Goal: Information Seeking & Learning: Learn about a topic

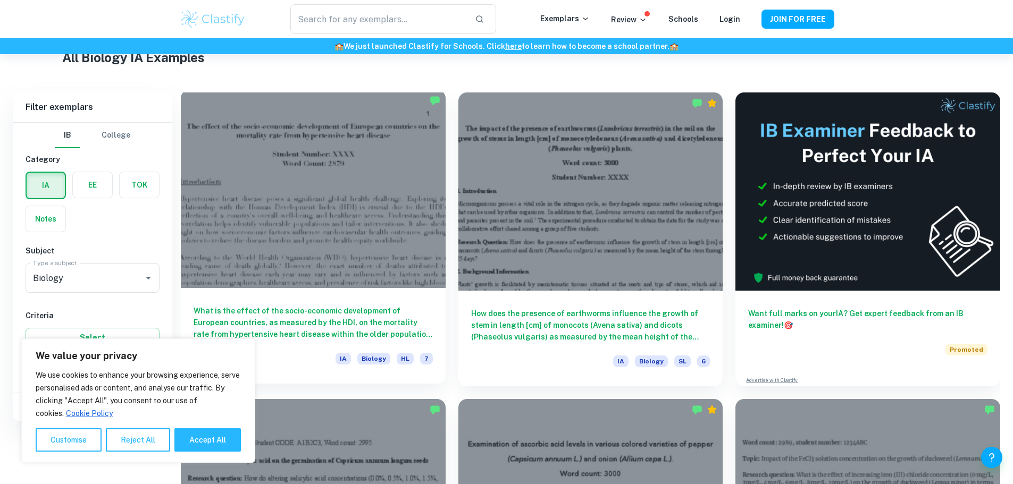
scroll to position [159, 0]
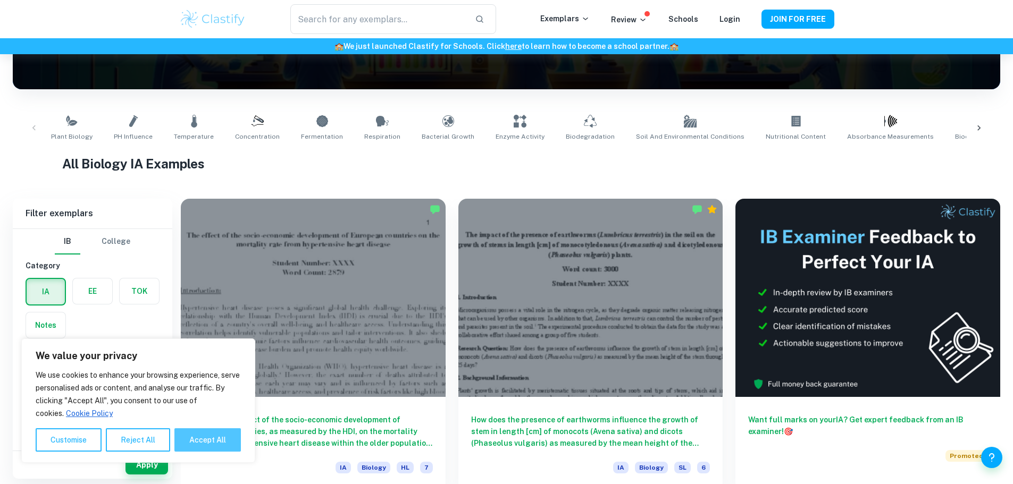
click at [233, 434] on button "Accept All" at bounding box center [207, 439] width 66 height 23
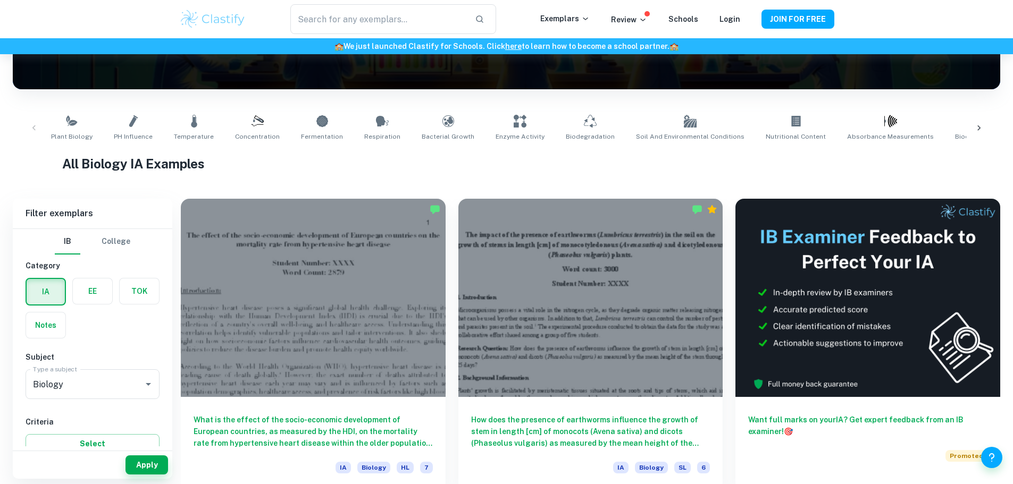
checkbox input "true"
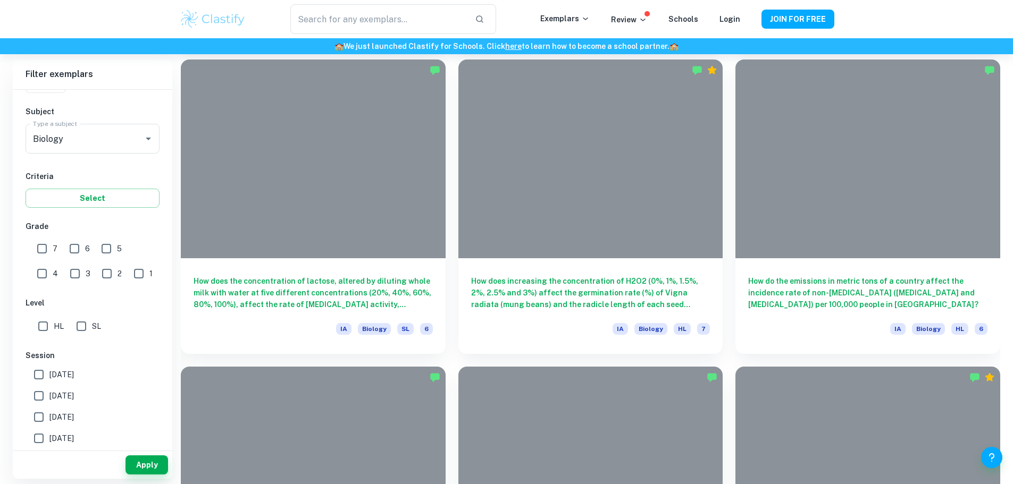
scroll to position [6219, 0]
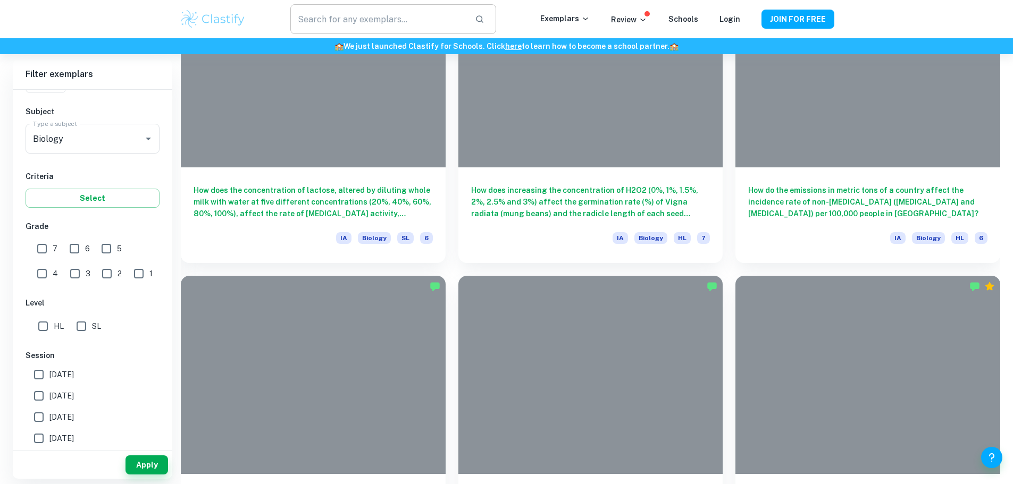
click at [425, 20] on input "text" at bounding box center [377, 19] width 175 height 30
type input "color"
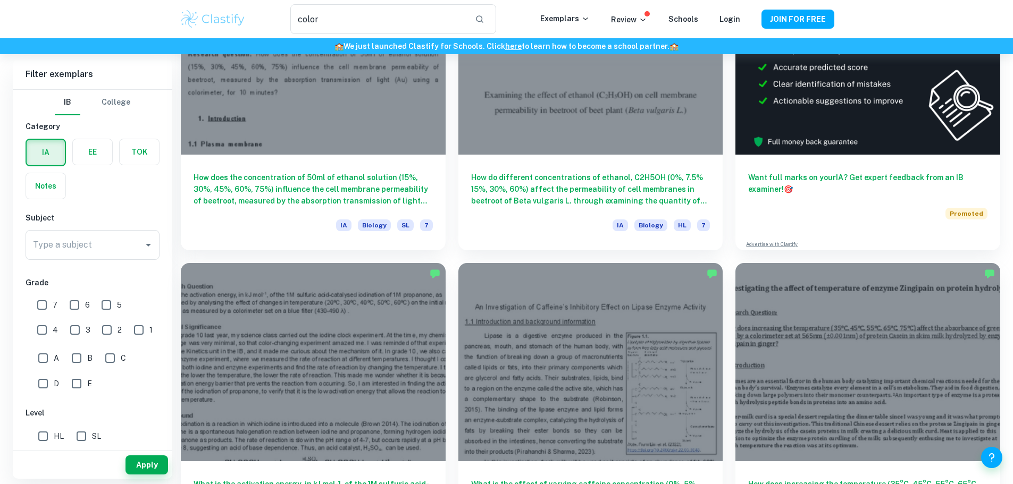
scroll to position [213, 0]
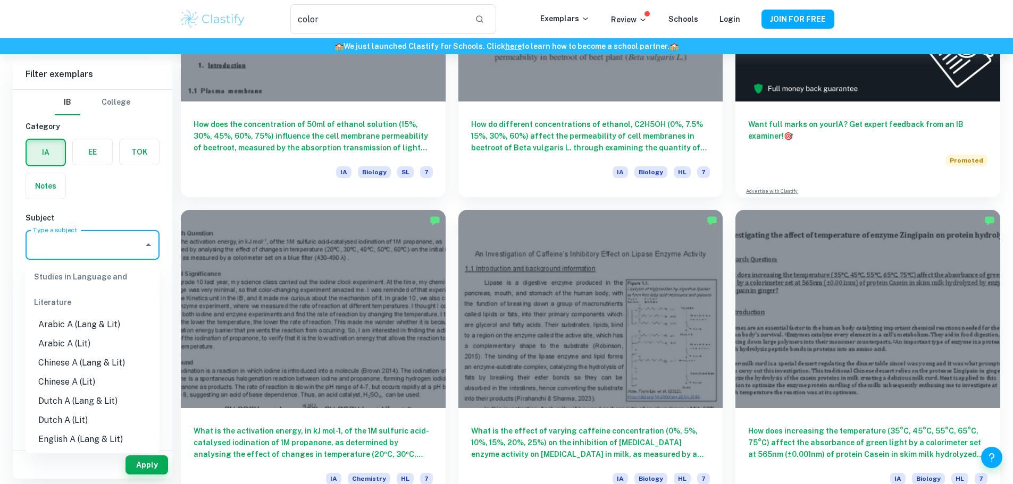
click at [52, 251] on input "Type a subject" at bounding box center [84, 245] width 108 height 20
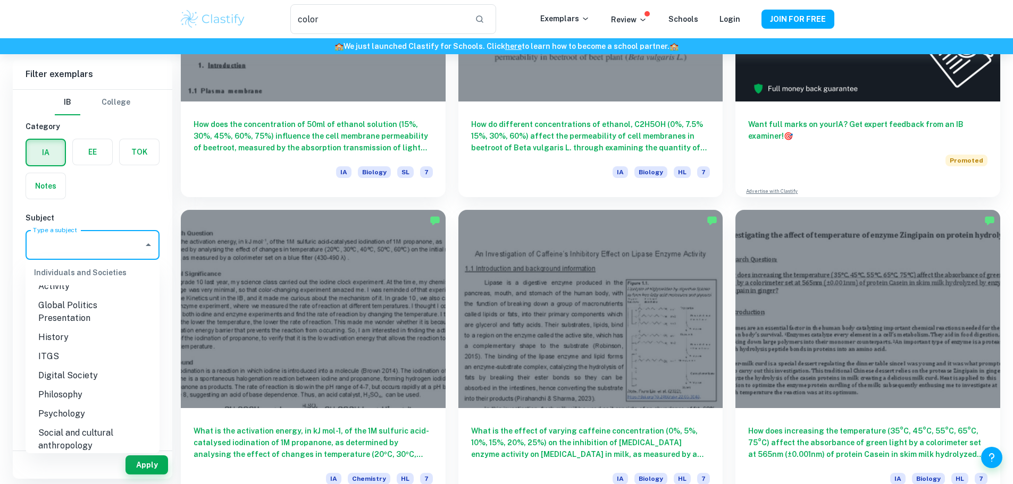
scroll to position [1276, 0]
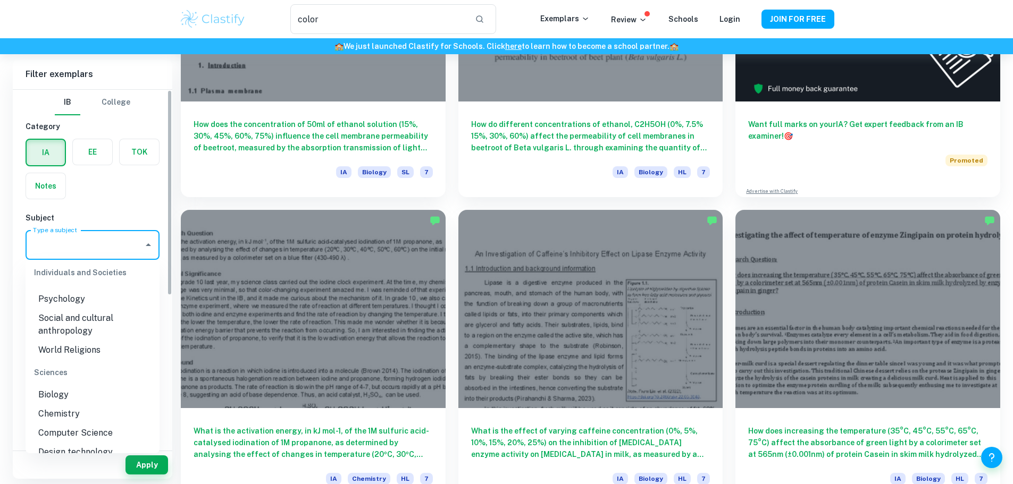
click at [76, 401] on li "Biology" at bounding box center [93, 394] width 134 height 19
type input "Biology"
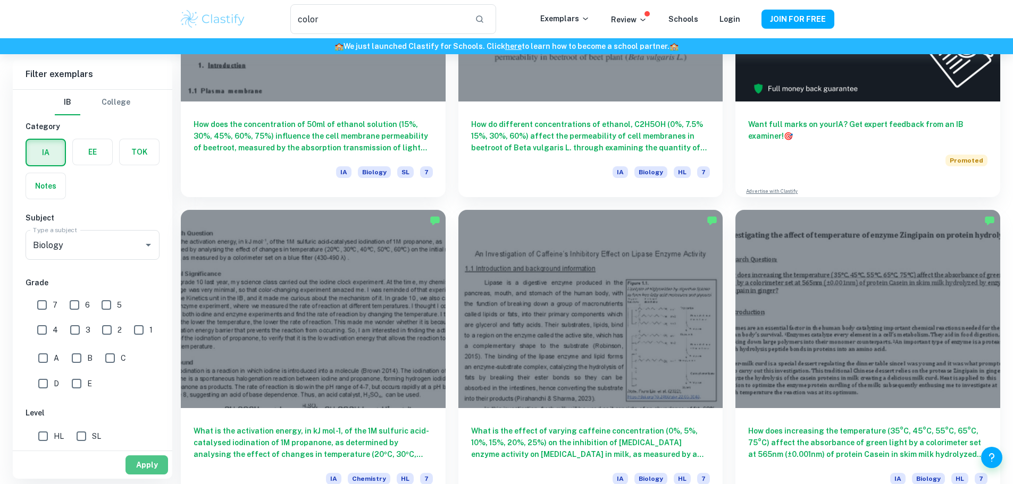
click at [144, 468] on button "Apply" at bounding box center [146, 464] width 43 height 19
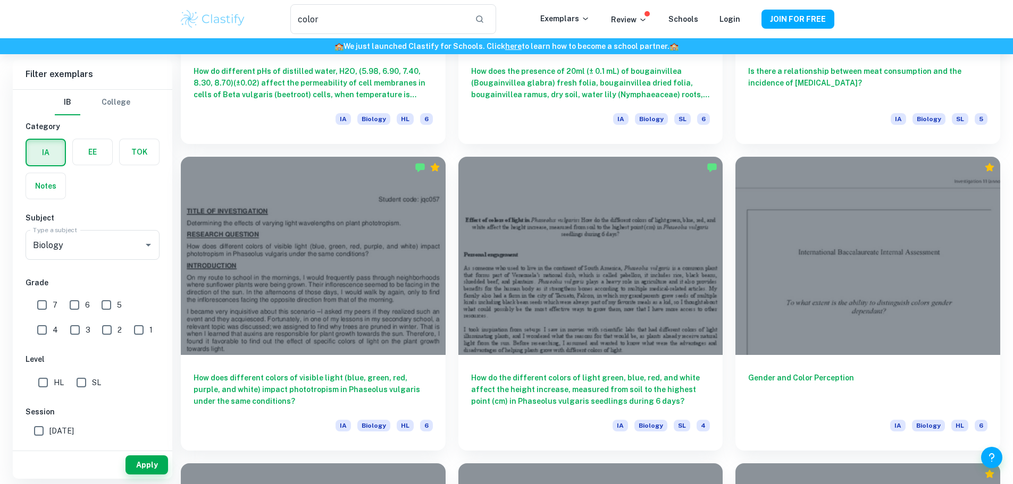
scroll to position [1191, 0]
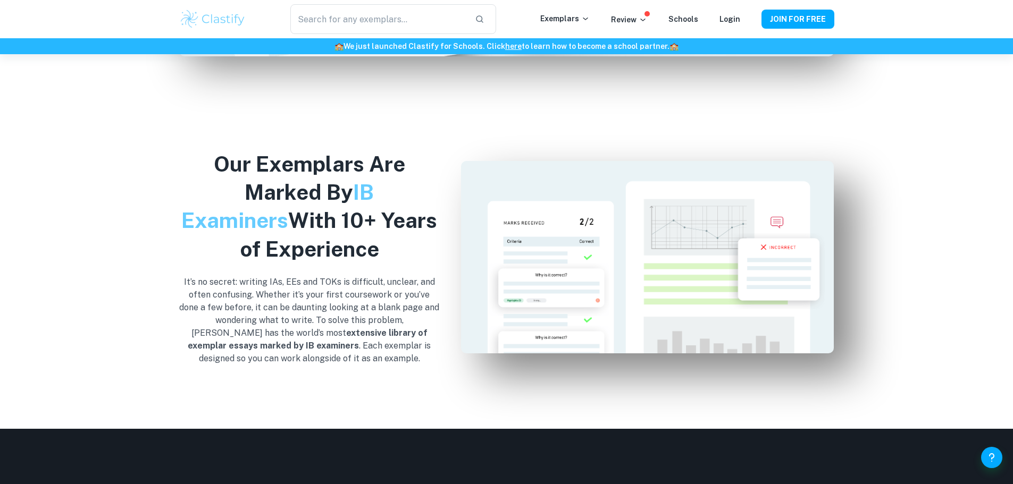
scroll to position [1116, 0]
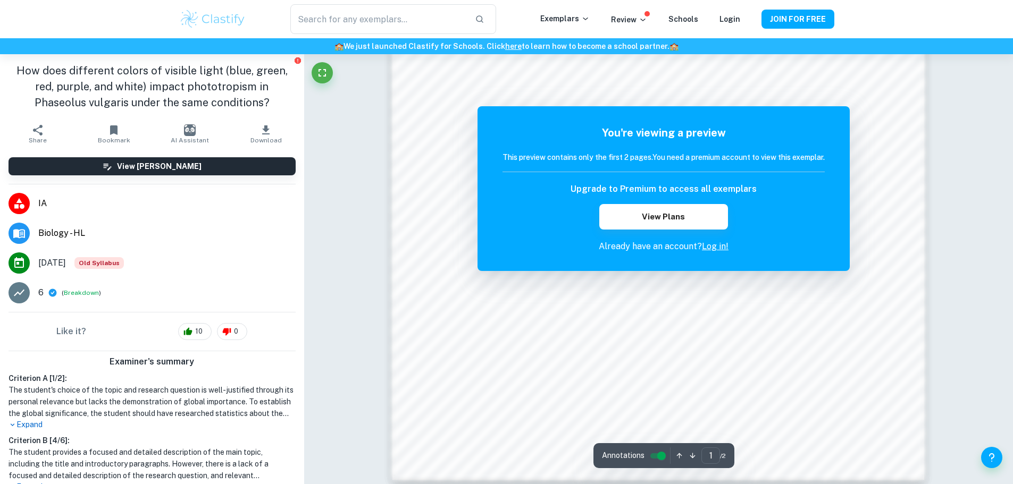
scroll to position [1035, 0]
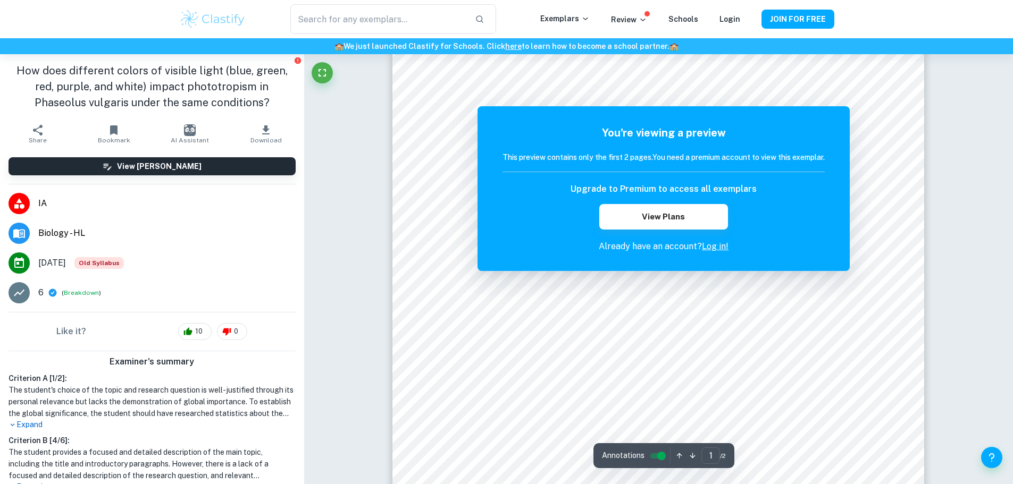
scroll to position [0, 0]
click at [720, 246] on link "Log in!" at bounding box center [715, 246] width 27 height 10
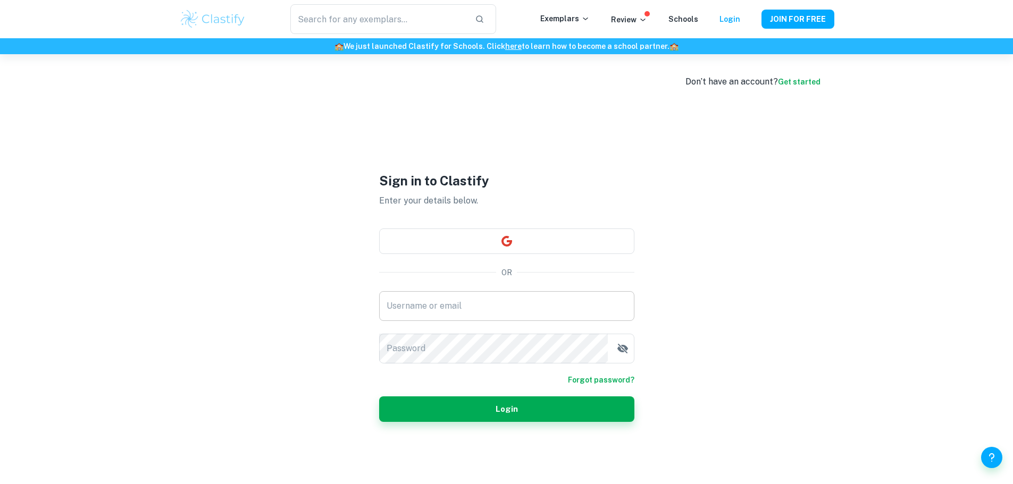
click at [448, 316] on input "Username or email" at bounding box center [506, 306] width 255 height 30
click at [794, 82] on link "Get started" at bounding box center [799, 82] width 43 height 9
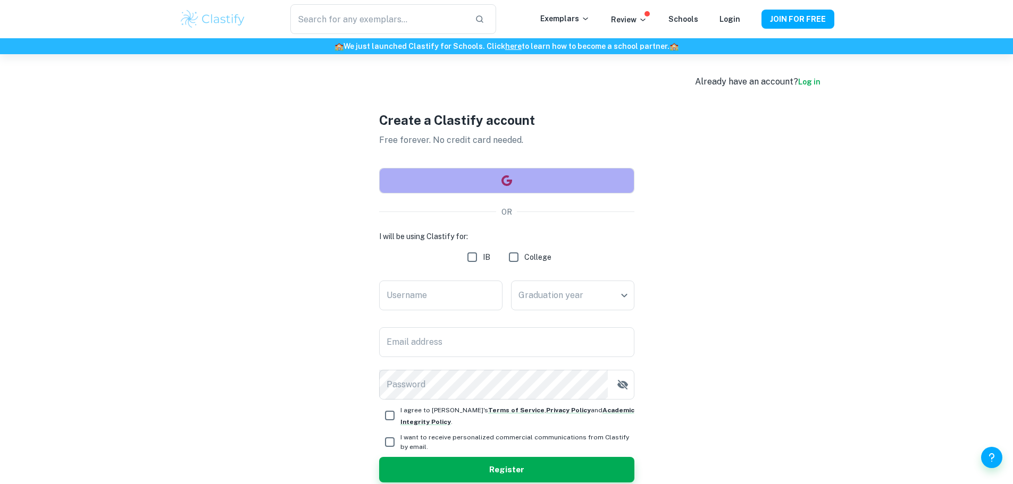
click at [512, 181] on icon "button" at bounding box center [506, 180] width 13 height 13
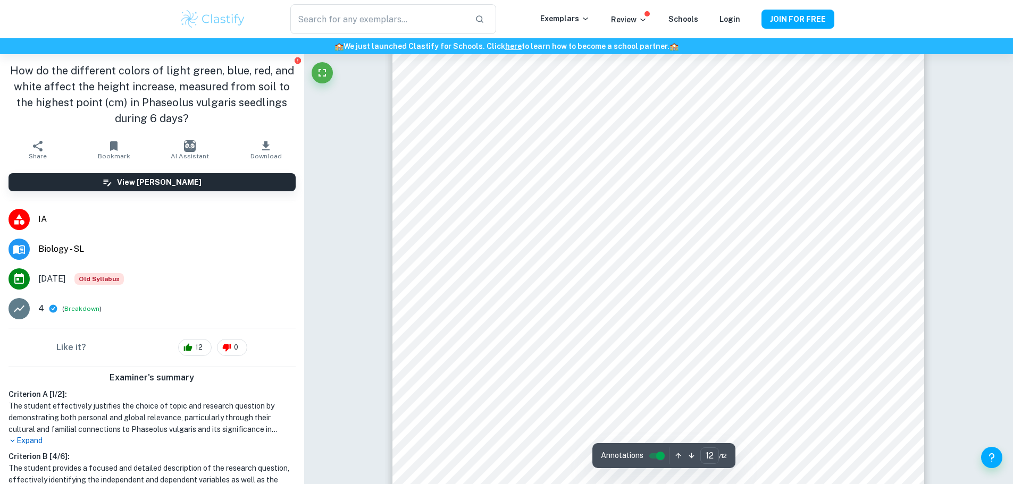
scroll to position [8158, 0]
type input "11"
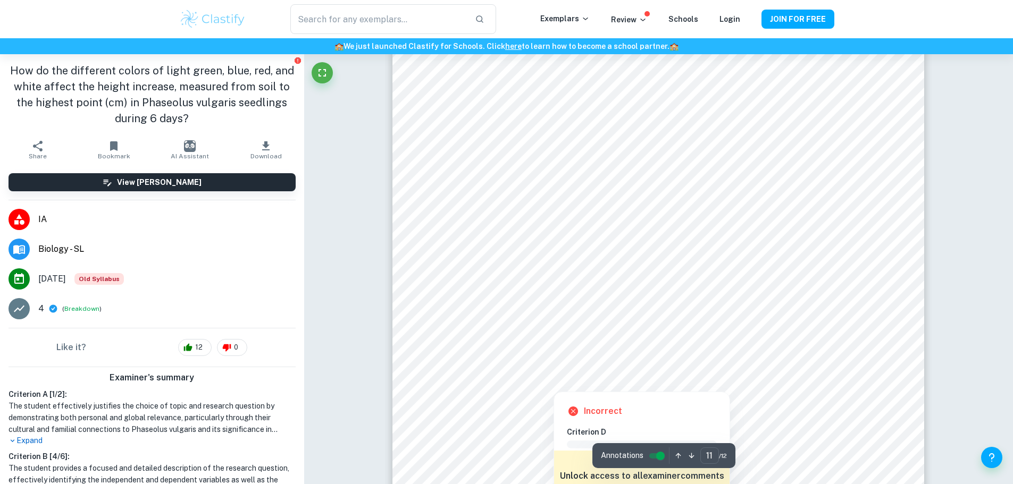
scroll to position [7042, 0]
